Goal: Complete application form

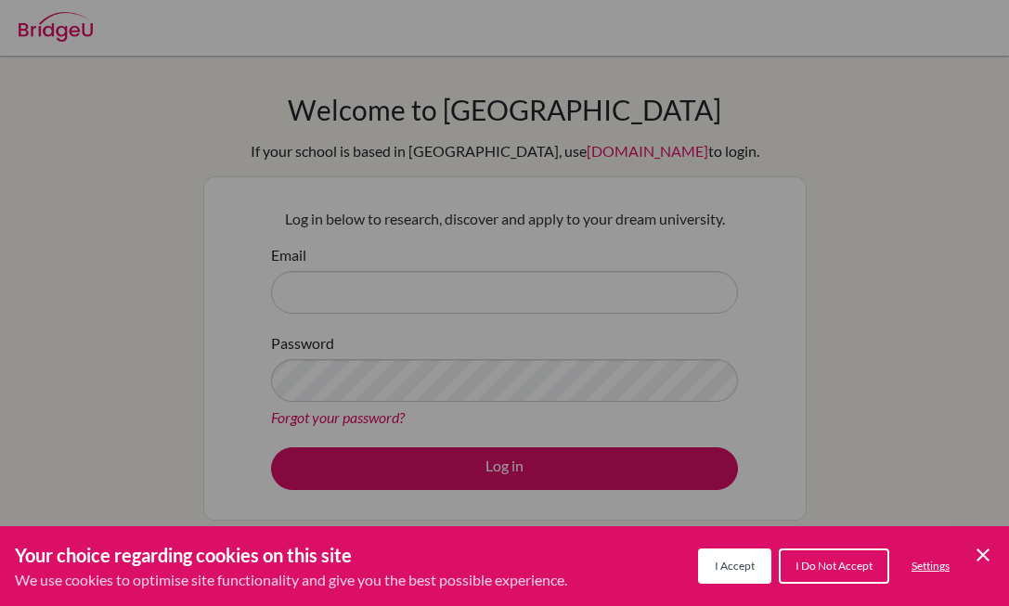
click at [733, 581] on button "I Accept" at bounding box center [734, 565] width 73 height 35
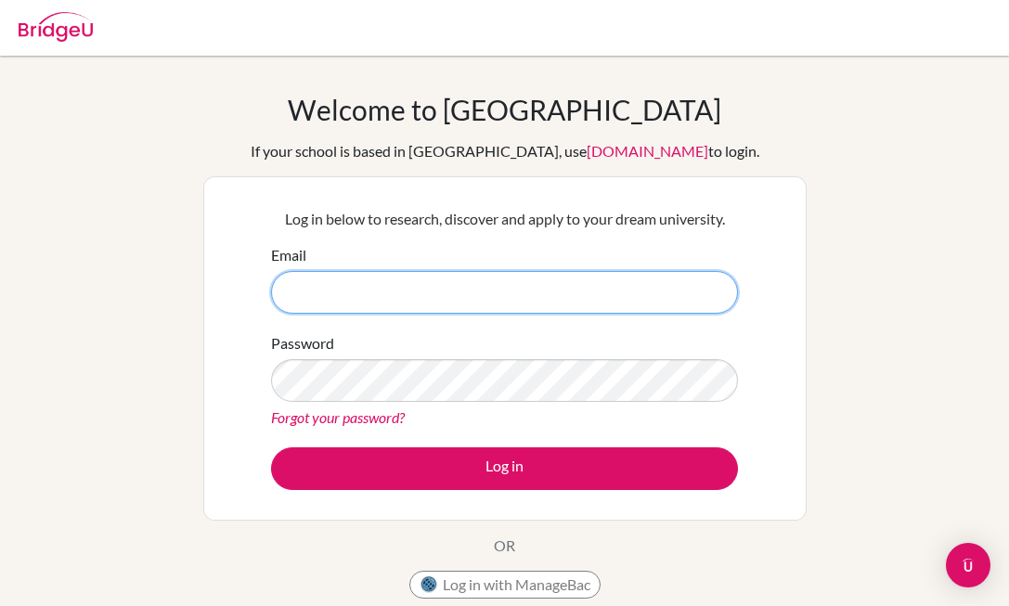
click at [467, 279] on input "Email" at bounding box center [504, 292] width 467 height 43
type input "k"
type input "[EMAIL_ADDRESS][DOMAIN_NAME]"
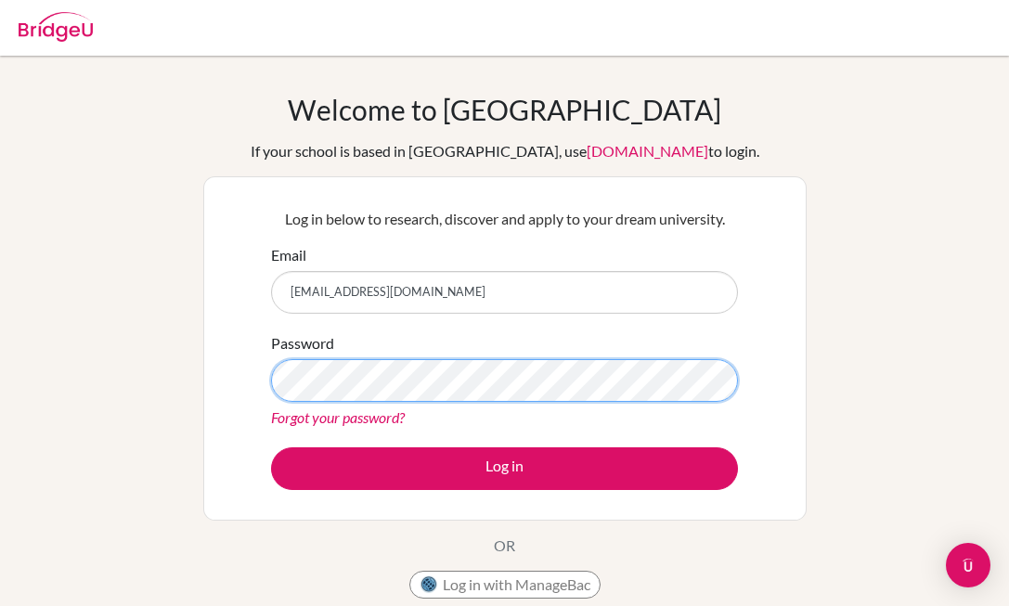
click at [271, 447] on button "Log in" at bounding box center [504, 468] width 467 height 43
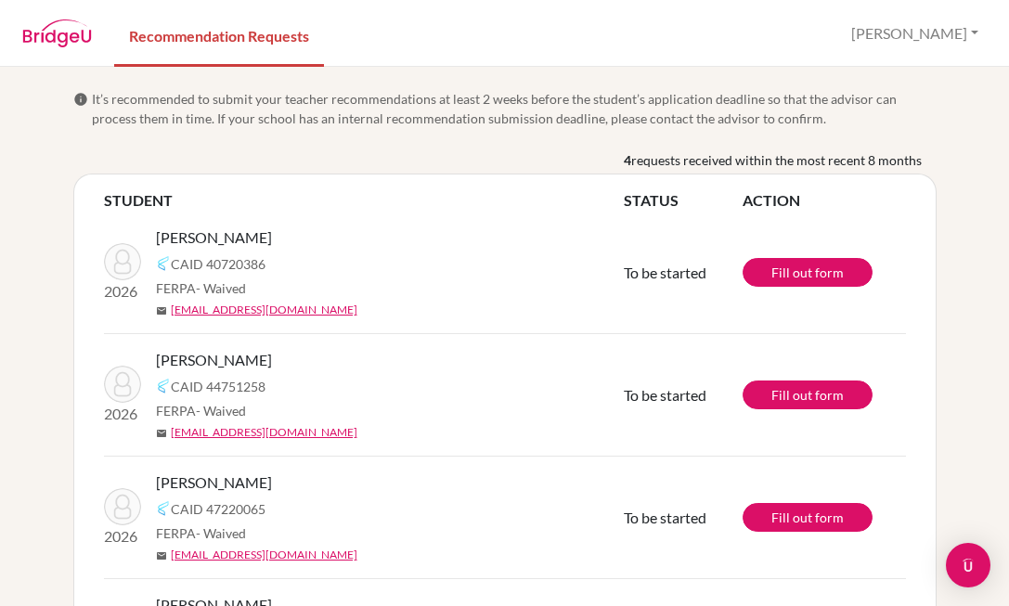
scroll to position [133, 0]
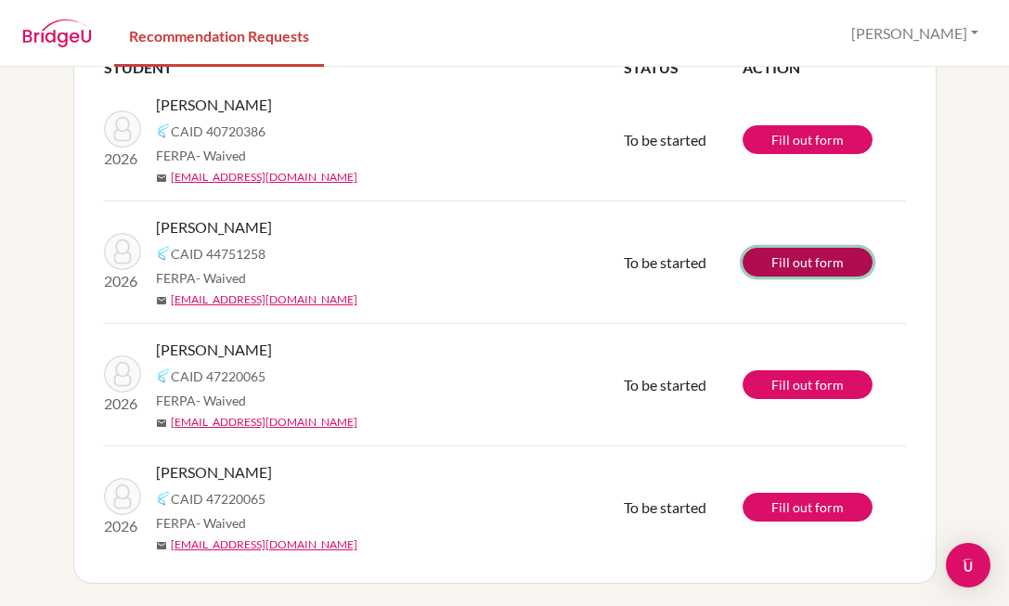
click at [788, 257] on link "Fill out form" at bounding box center [807, 262] width 130 height 29
